Goal: Task Accomplishment & Management: Manage account settings

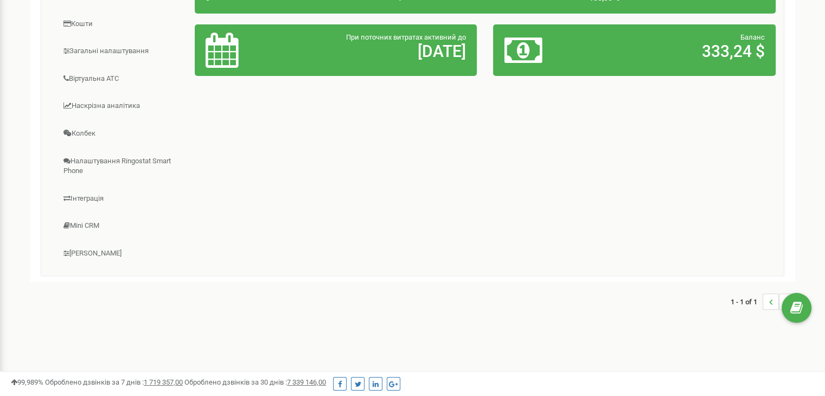
scroll to position [39, 0]
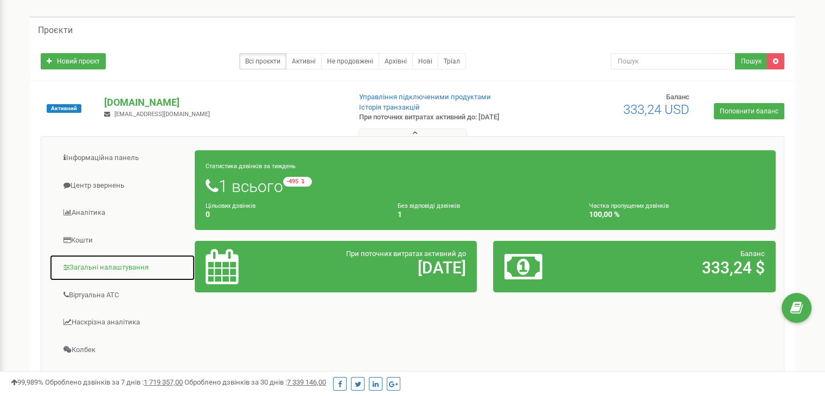
click at [106, 272] on link "Загальні налаштування" at bounding box center [122, 267] width 146 height 27
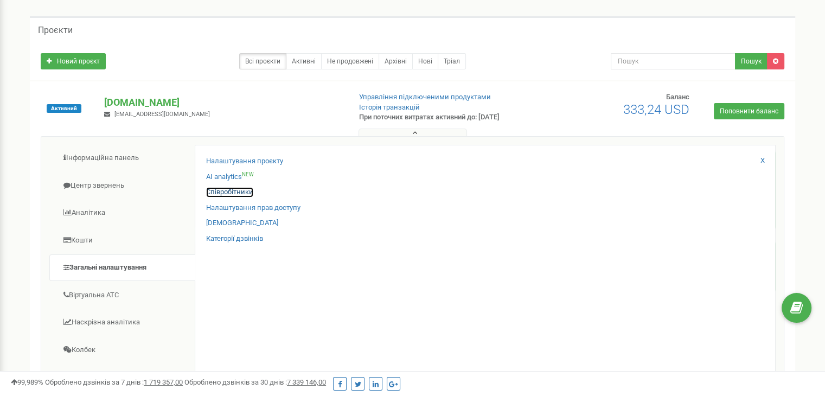
click at [229, 195] on link "Співробітники" at bounding box center [229, 192] width 47 height 10
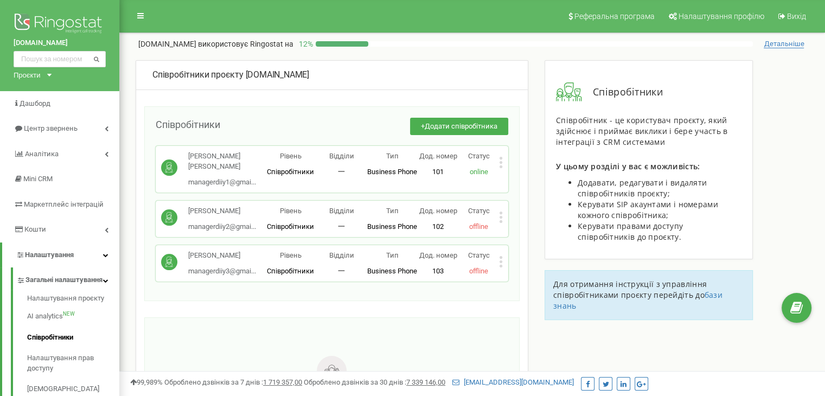
click at [319, 124] on div "+ Додати співробітника" at bounding box center [364, 132] width 288 height 29
click at [500, 166] on icon at bounding box center [501, 166] width 3 height 3
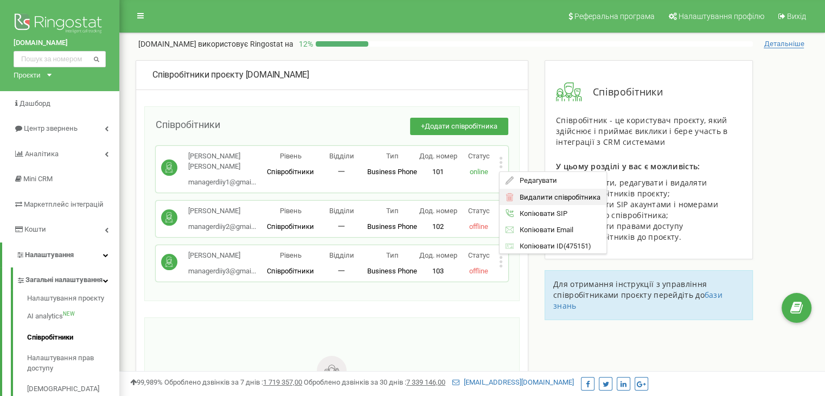
click at [535, 196] on span "Видалити співробітника" at bounding box center [557, 197] width 86 height 7
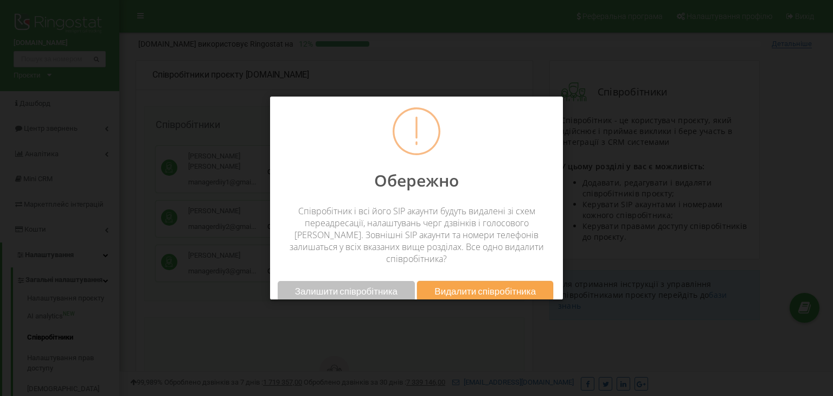
click at [378, 332] on div "Обережно Співробітник і всі його SIP акаунти будуть видалені зі схем переадреса…" at bounding box center [416, 198] width 833 height 396
